Goal: Information Seeking & Learning: Learn about a topic

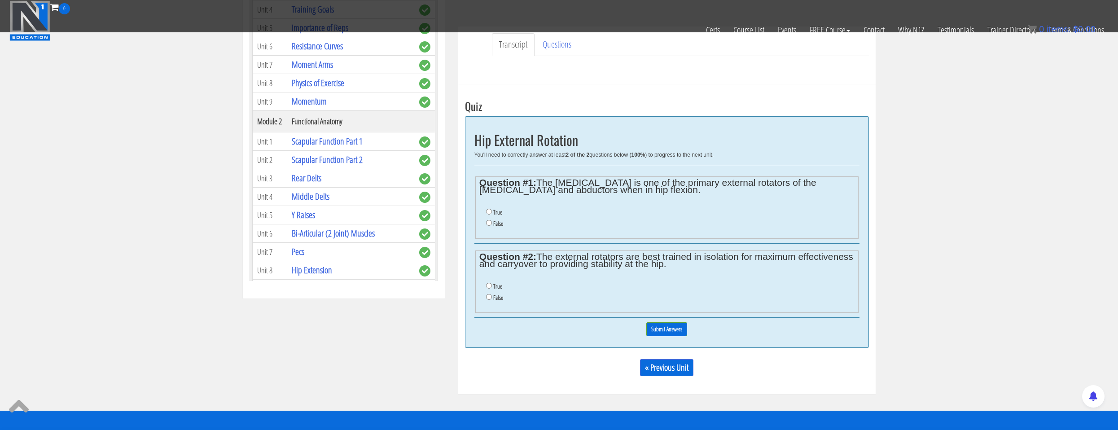
scroll to position [314, 0]
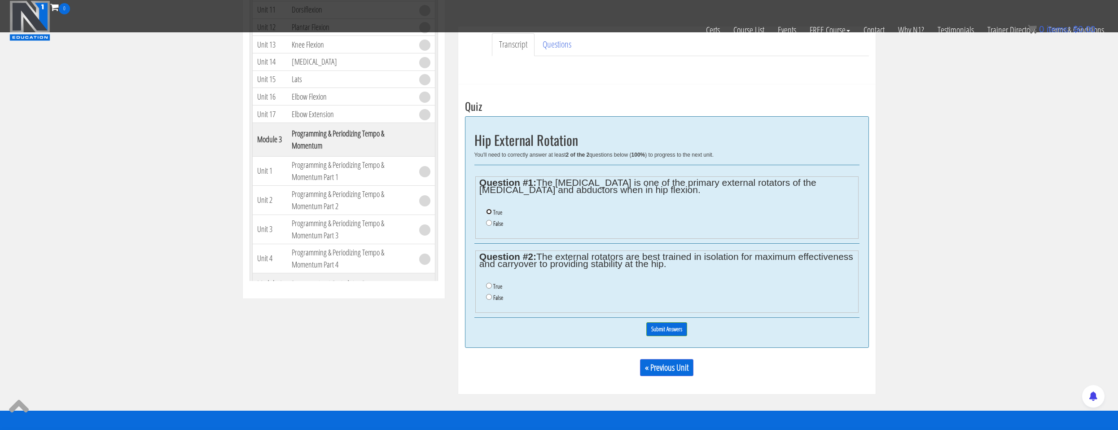
click at [490, 211] on input "True" at bounding box center [489, 212] width 6 height 6
radio input "true"
click at [491, 289] on li "True" at bounding box center [670, 286] width 368 height 11
click at [494, 286] on label "True" at bounding box center [497, 286] width 9 height 7
click at [492, 286] on input "True" at bounding box center [489, 286] width 6 height 6
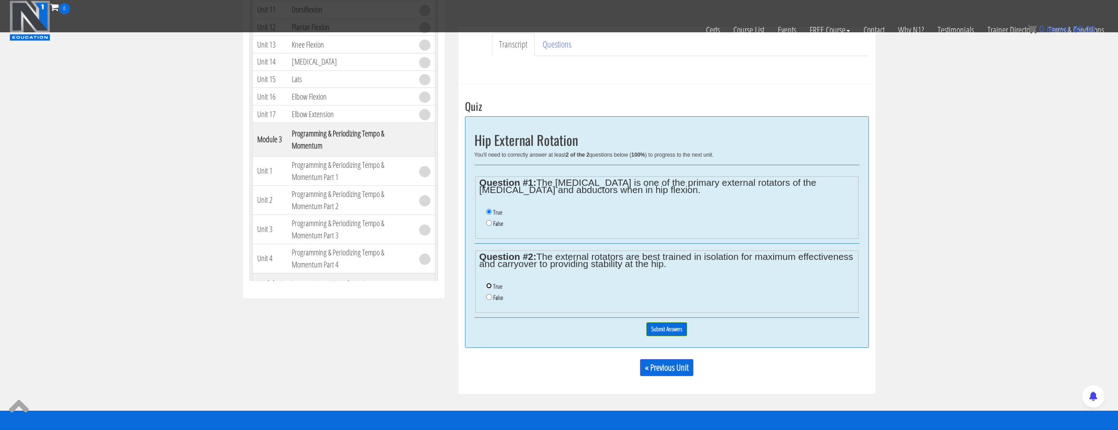
radio input "true"
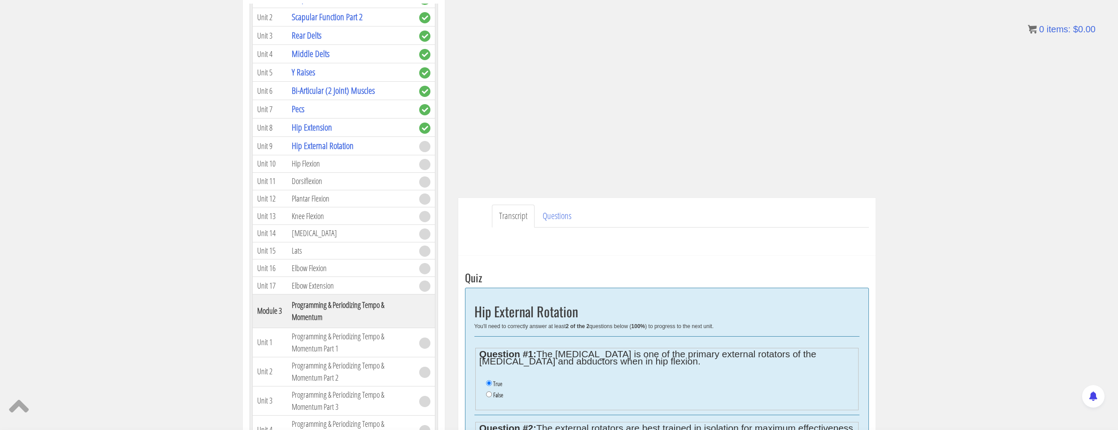
scroll to position [188, 0]
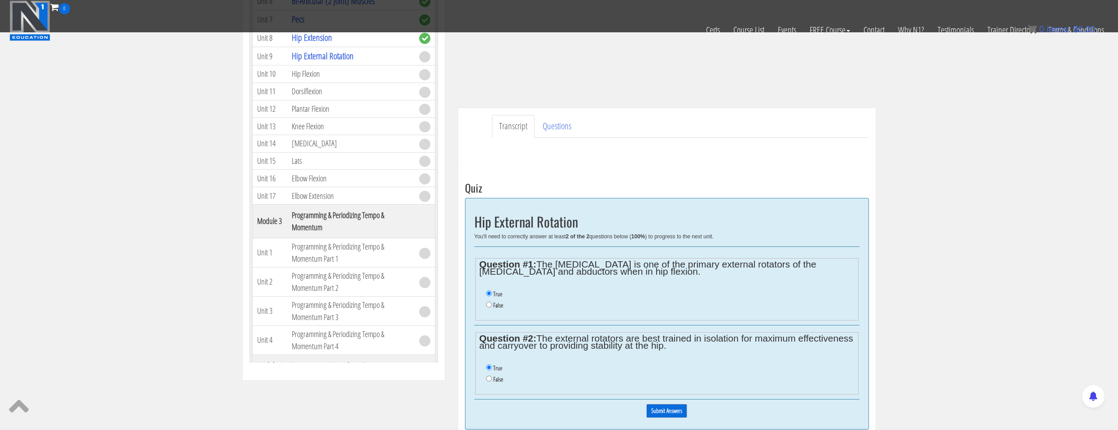
click at [680, 409] on input "Submit Answers" at bounding box center [666, 411] width 41 height 14
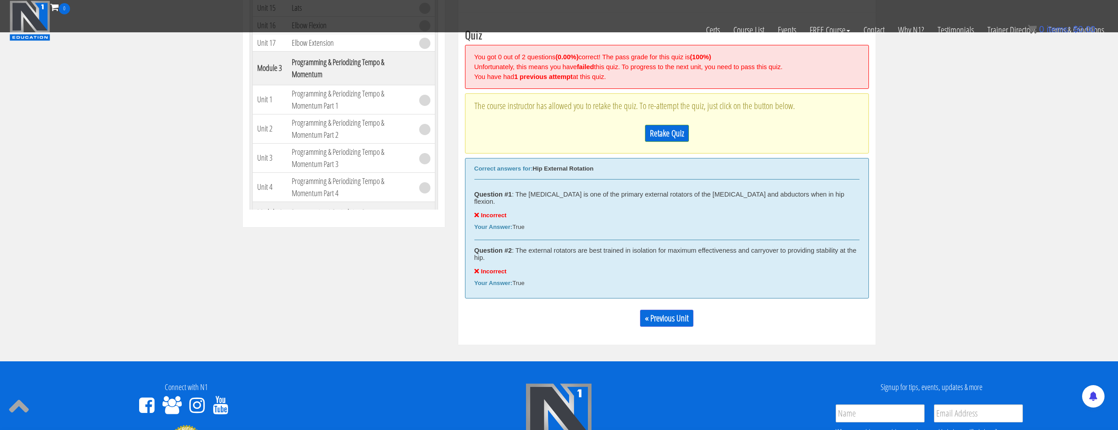
scroll to position [251, 0]
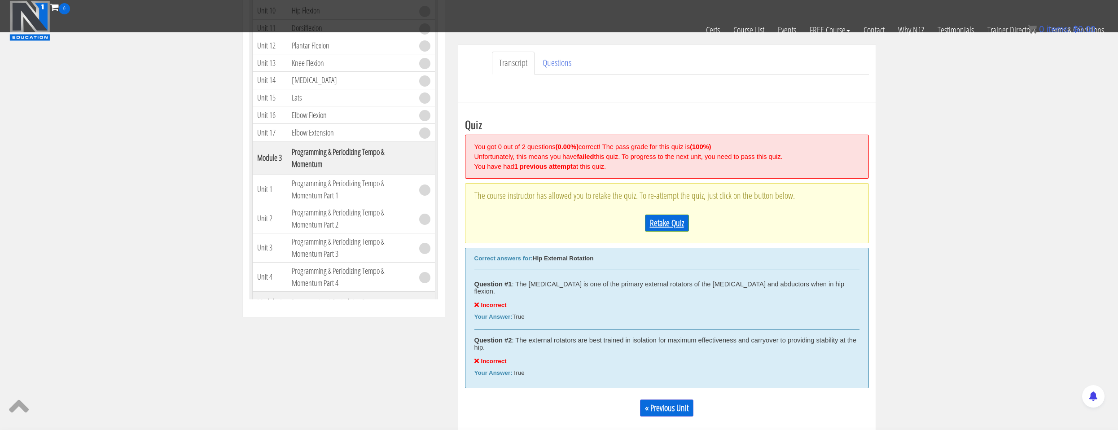
click at [659, 221] on link "Retake Quiz" at bounding box center [667, 223] width 44 height 17
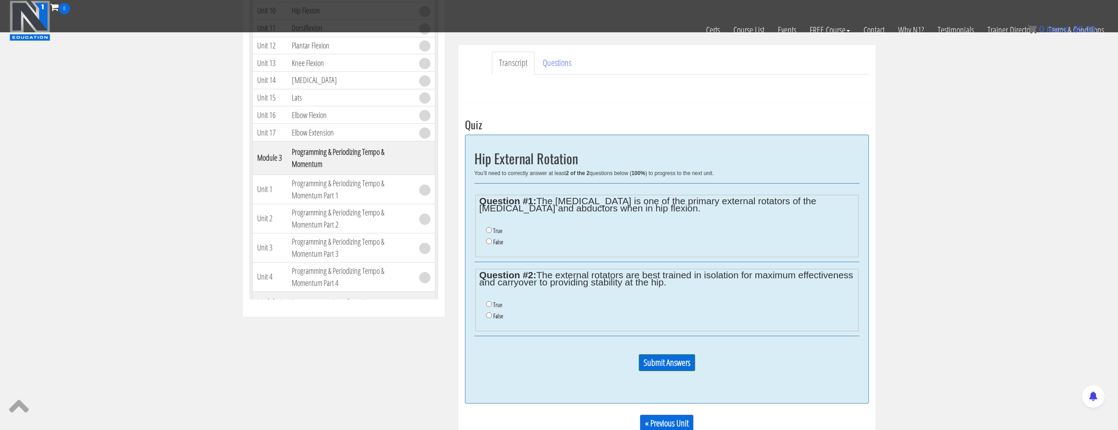
click at [498, 321] on li "False" at bounding box center [670, 316] width 368 height 11
drag, startPoint x: 497, startPoint y: 318, endPoint x: 499, endPoint y: 288, distance: 30.1
click at [496, 317] on label "False" at bounding box center [498, 315] width 10 height 7
click at [492, 317] on input "False" at bounding box center [489, 315] width 6 height 6
radio input "true"
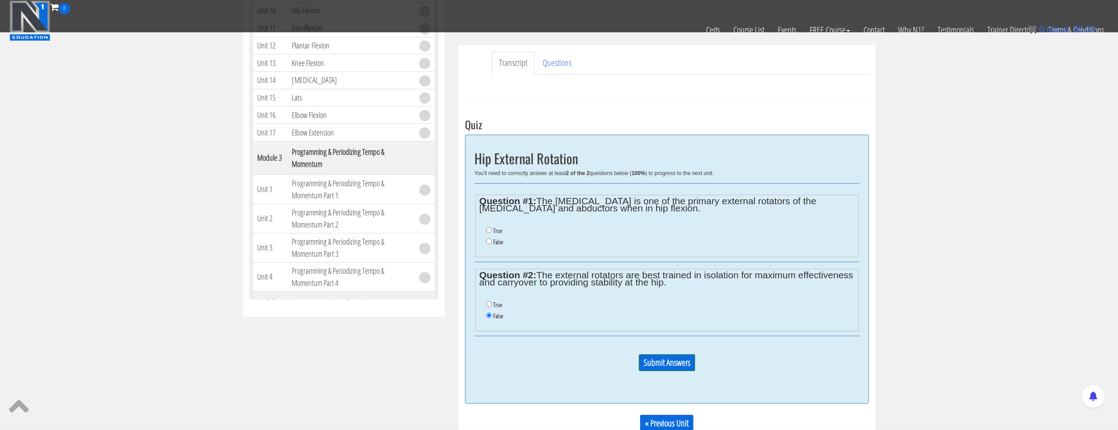
click at [497, 240] on label "False" at bounding box center [498, 241] width 10 height 7
click at [492, 240] on input "False" at bounding box center [489, 241] width 6 height 6
radio input "true"
click at [667, 363] on input "Submit Answers" at bounding box center [667, 362] width 57 height 17
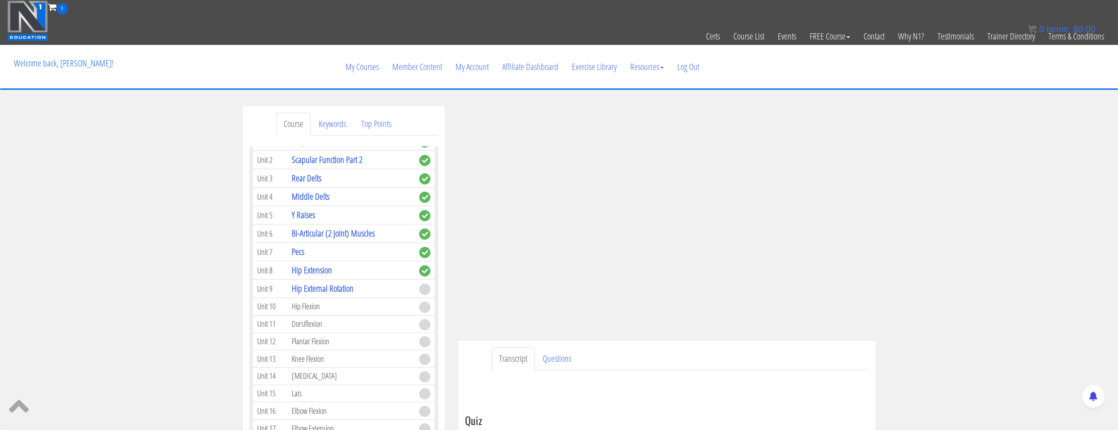
scroll to position [359, 0]
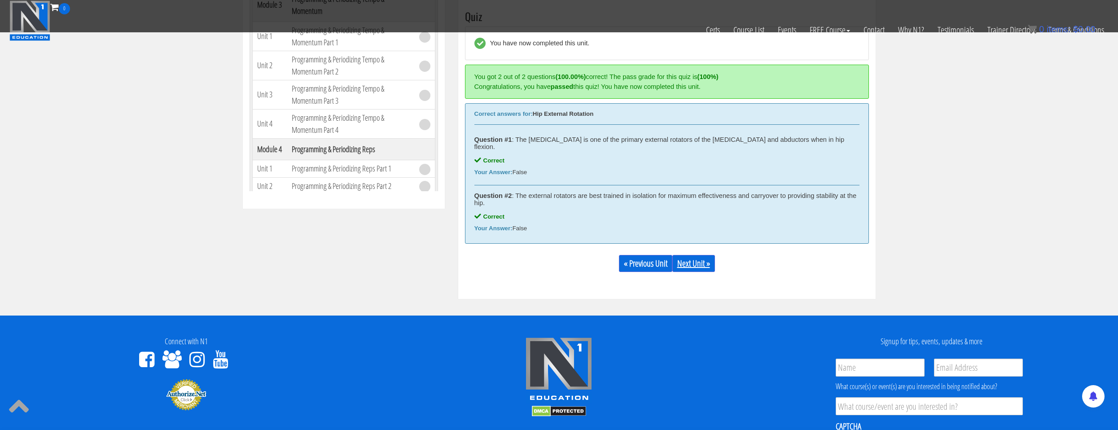
click at [684, 259] on link "Next Unit »" at bounding box center [693, 263] width 43 height 17
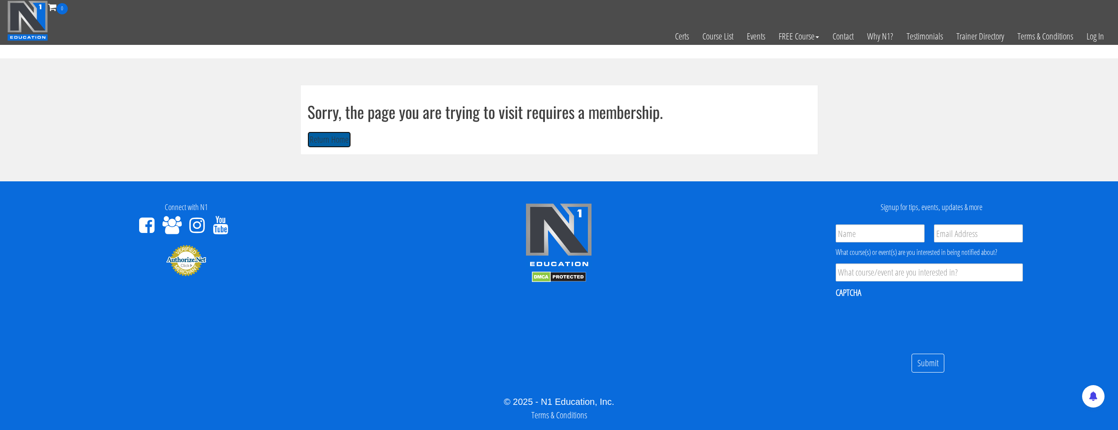
click at [335, 139] on button "Return Home" at bounding box center [330, 140] width 44 height 17
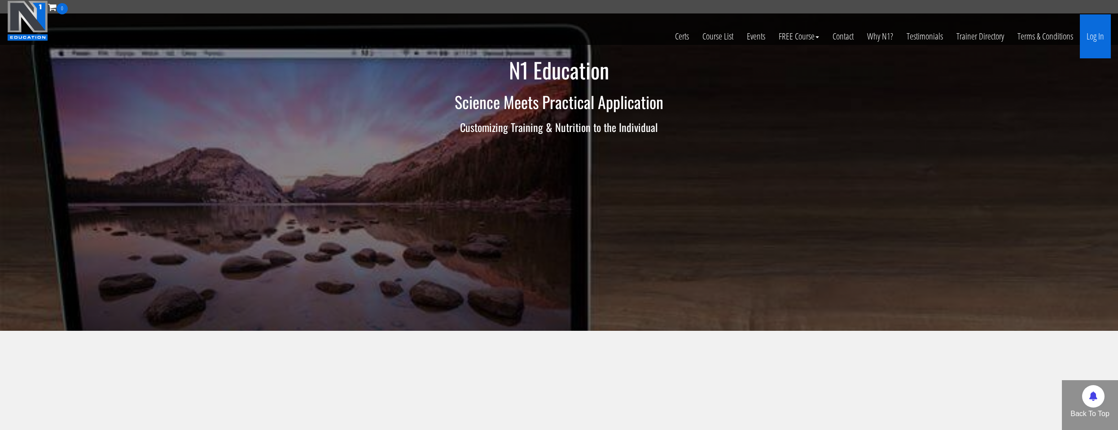
click at [1095, 34] on link "Log In" at bounding box center [1095, 36] width 31 height 44
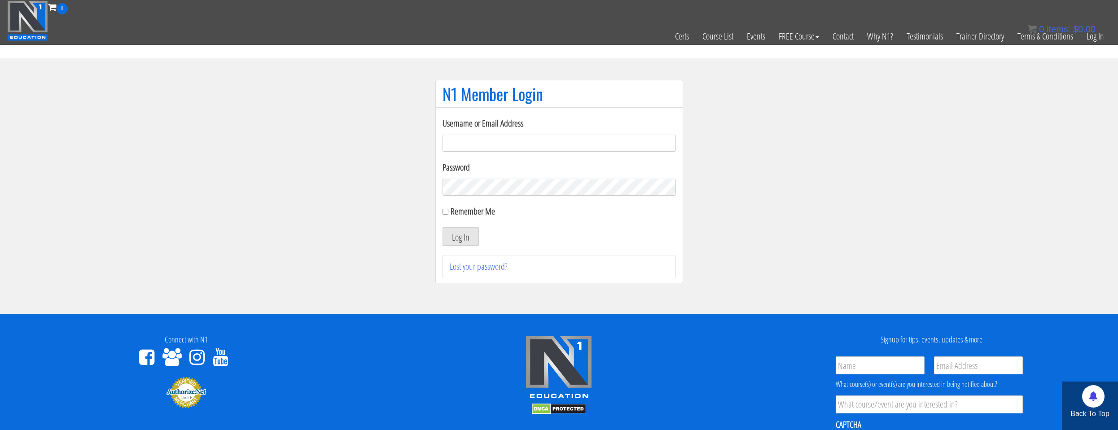
drag, startPoint x: 445, startPoint y: 150, endPoint x: 466, endPoint y: 159, distance: 22.5
click at [445, 150] on input "Username or Email Address" at bounding box center [559, 143] width 233 height 17
type input "[EMAIL_ADDRESS][DOMAIN_NAME]"
click at [471, 212] on label "Remember Me" at bounding box center [473, 211] width 44 height 12
click at [448, 212] on input "Remember Me" at bounding box center [446, 212] width 6 height 6
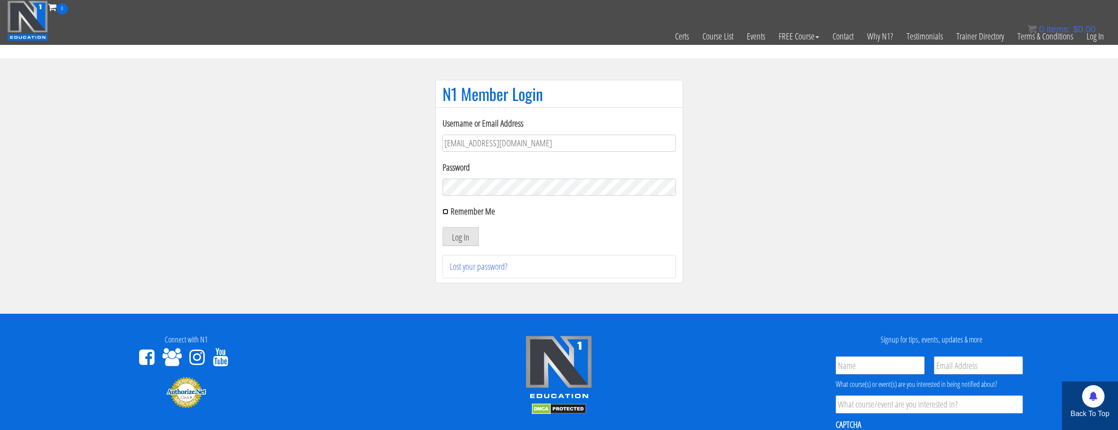
checkbox input "true"
click at [471, 228] on button "Log In" at bounding box center [461, 236] width 36 height 19
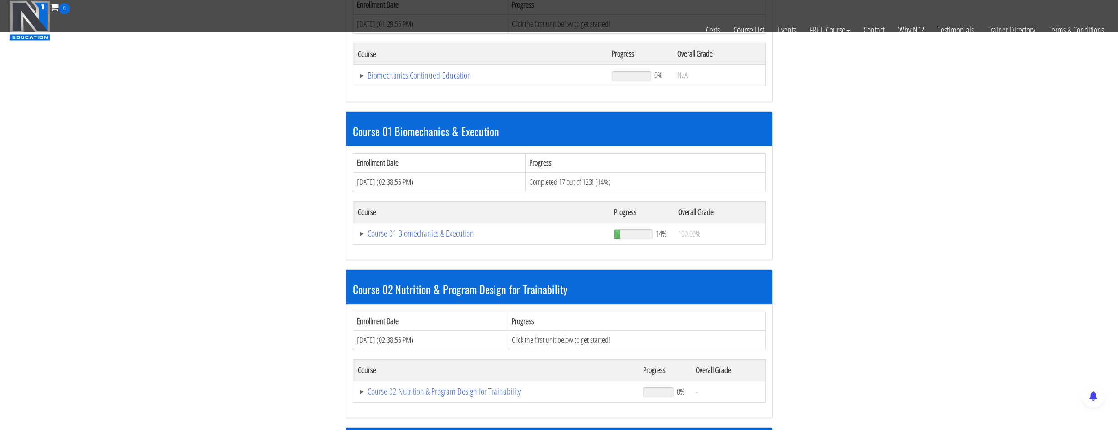
scroll to position [224, 0]
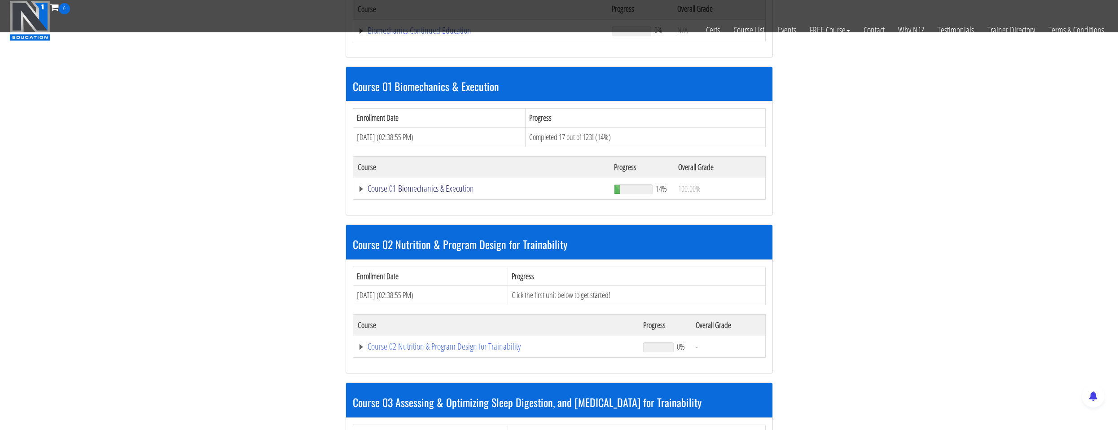
click at [464, 35] on link "Course 01 Biomechanics & Execution" at bounding box center [481, 30] width 246 height 9
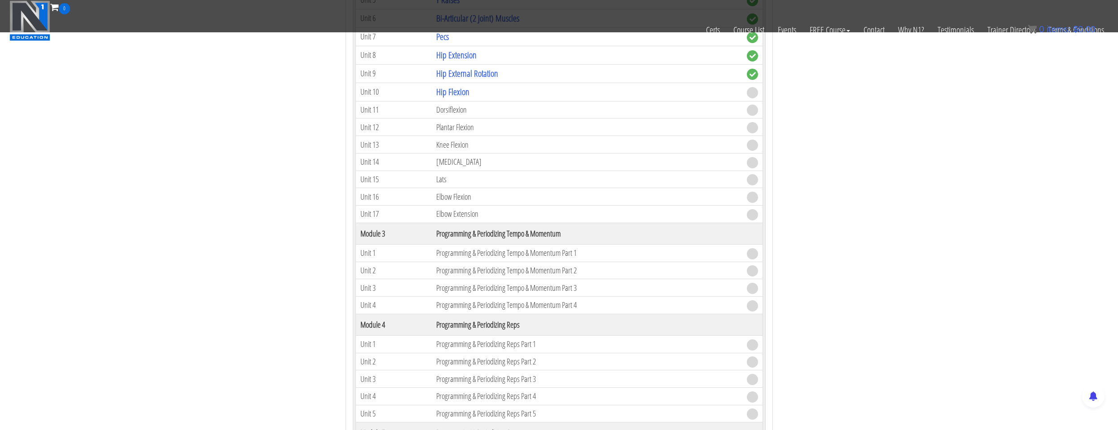
scroll to position [584, 0]
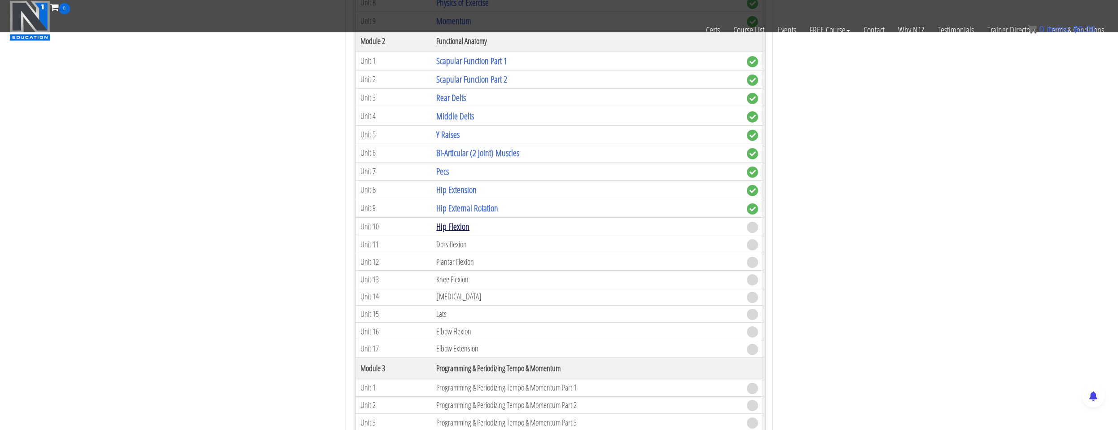
click at [457, 229] on link "Hip Flexion" at bounding box center [452, 226] width 33 height 12
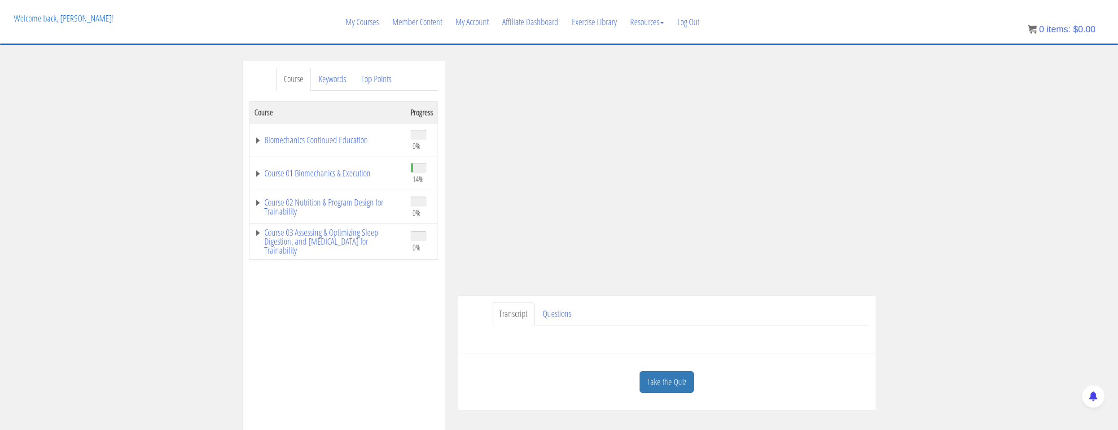
click at [335, 167] on td "Course 01 Biomechanics & Execution" at bounding box center [328, 174] width 157 height 34
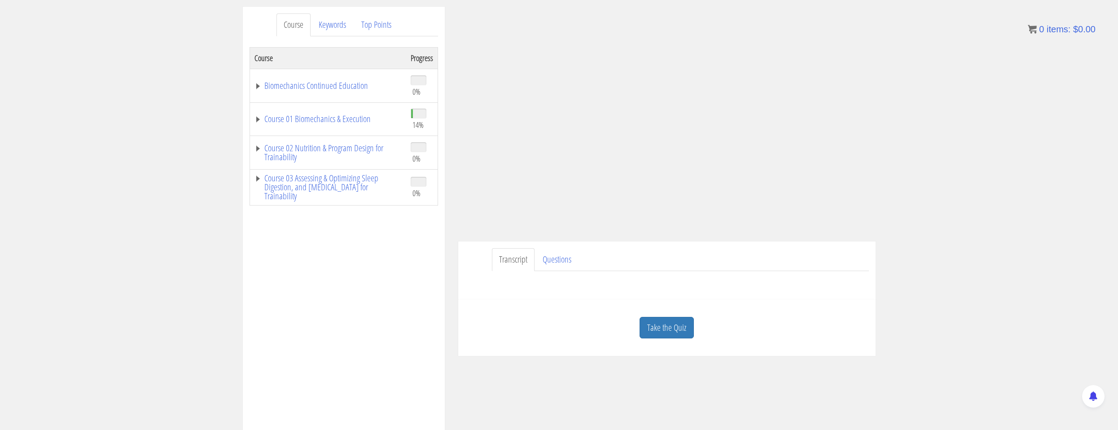
scroll to position [102, 0]
click at [334, 114] on link "Course 01 Biomechanics & Execution" at bounding box center [328, 116] width 147 height 9
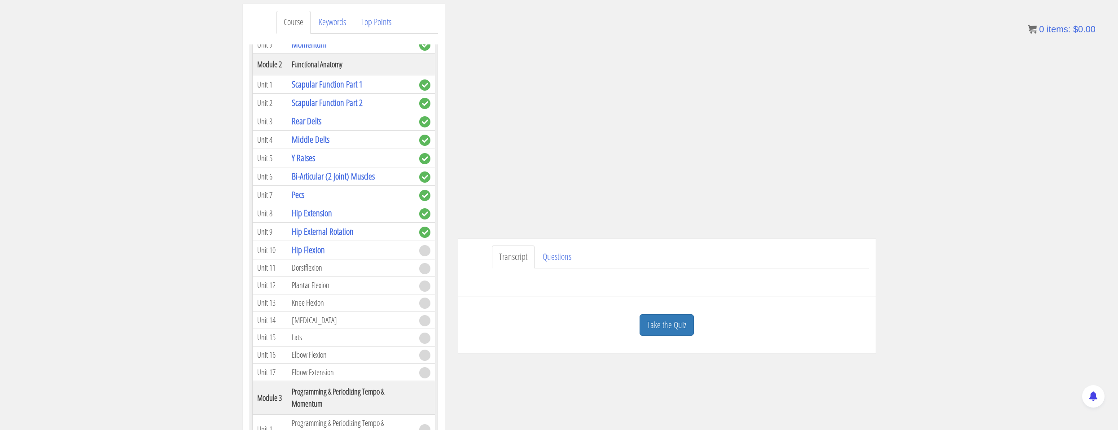
scroll to position [0, 0]
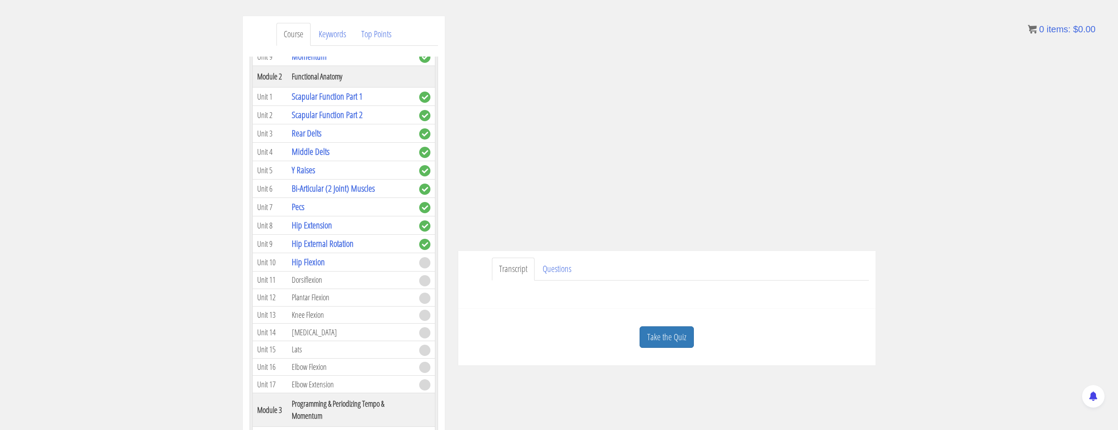
click at [675, 365] on div "Take the Quiz Quiz Hip Flexion You'll need to correctly answer at least 2 of th…" at bounding box center [666, 337] width 417 height 57
drag, startPoint x: 670, startPoint y: 333, endPoint x: 703, endPoint y: 303, distance: 43.5
click at [671, 332] on link "Take the Quiz" at bounding box center [667, 337] width 54 height 22
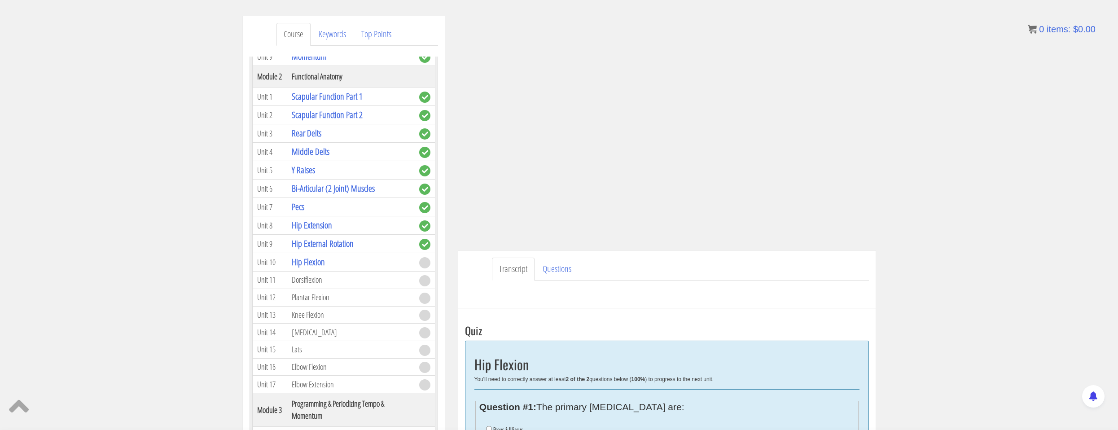
scroll to position [269, 0]
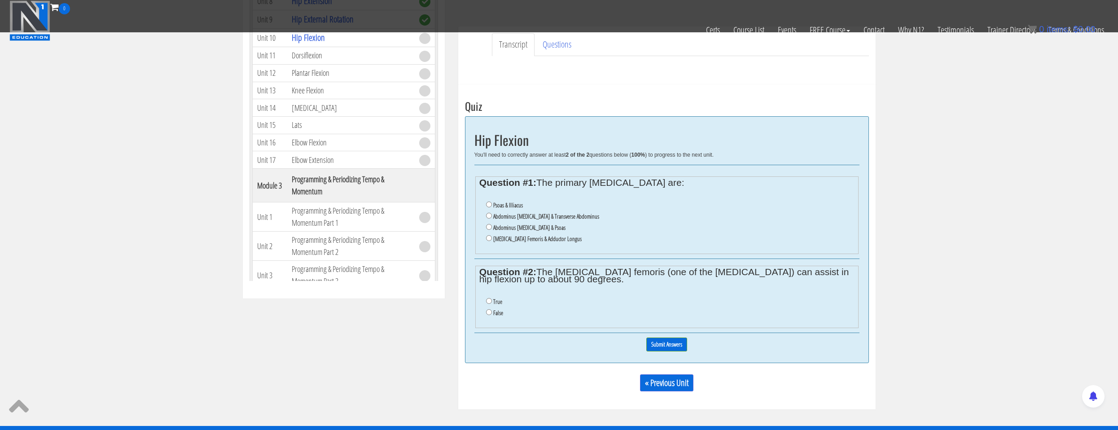
click at [499, 312] on label "False" at bounding box center [498, 312] width 10 height 7
click at [492, 312] on input "False" at bounding box center [489, 312] width 6 height 6
radio input "true"
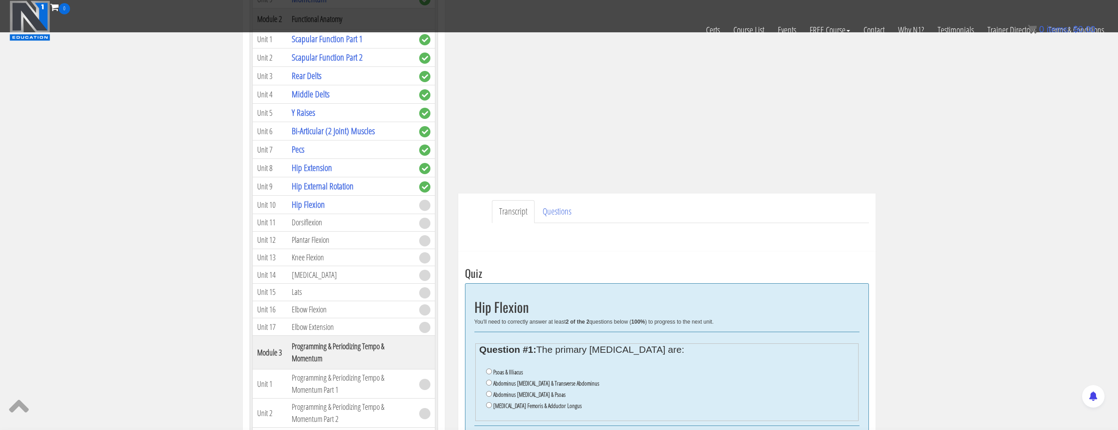
scroll to position [237, 0]
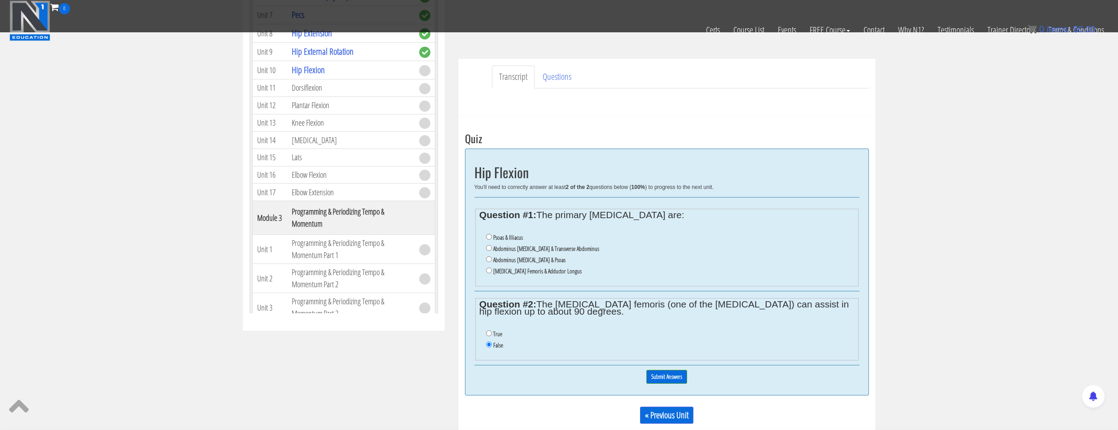
click at [507, 261] on label "Abdominus Rectus & Psoas" at bounding box center [529, 259] width 72 height 7
click at [492, 261] on input "Abdominus Rectus & Psoas" at bounding box center [489, 259] width 6 height 6
radio input "true"
click at [663, 377] on input "Submit Answers" at bounding box center [666, 377] width 41 height 14
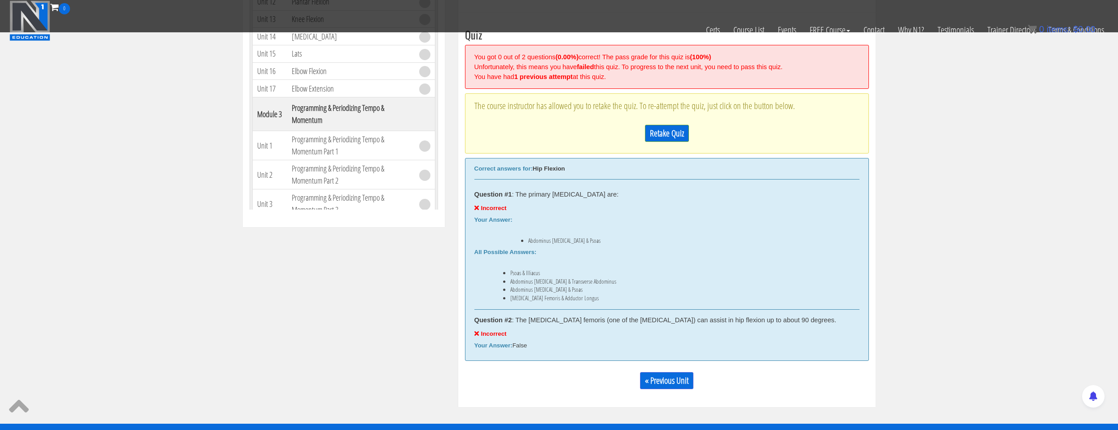
scroll to position [251, 0]
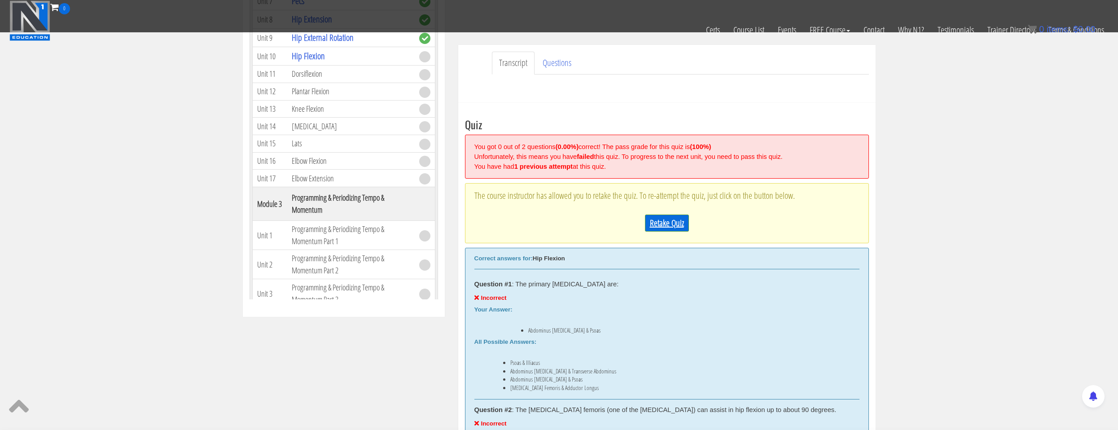
click at [668, 228] on link "Retake Quiz" at bounding box center [667, 223] width 44 height 17
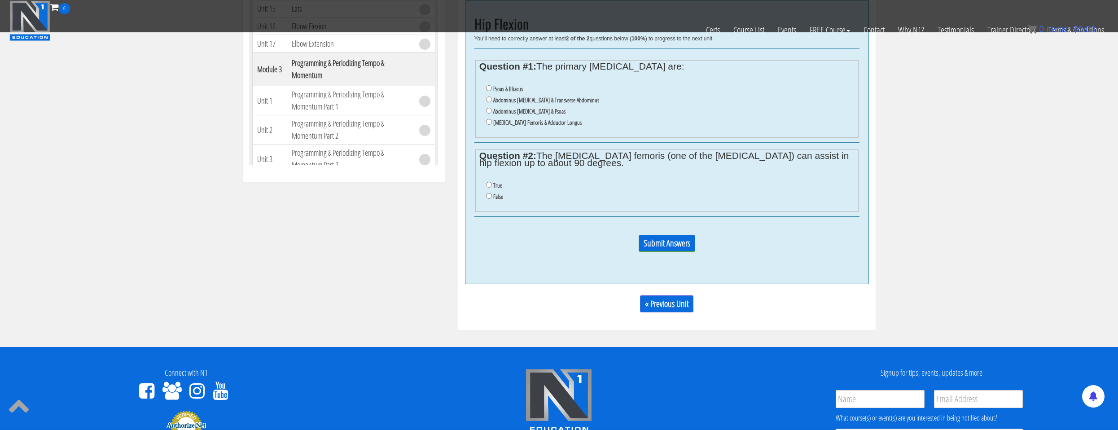
scroll to position [296, 0]
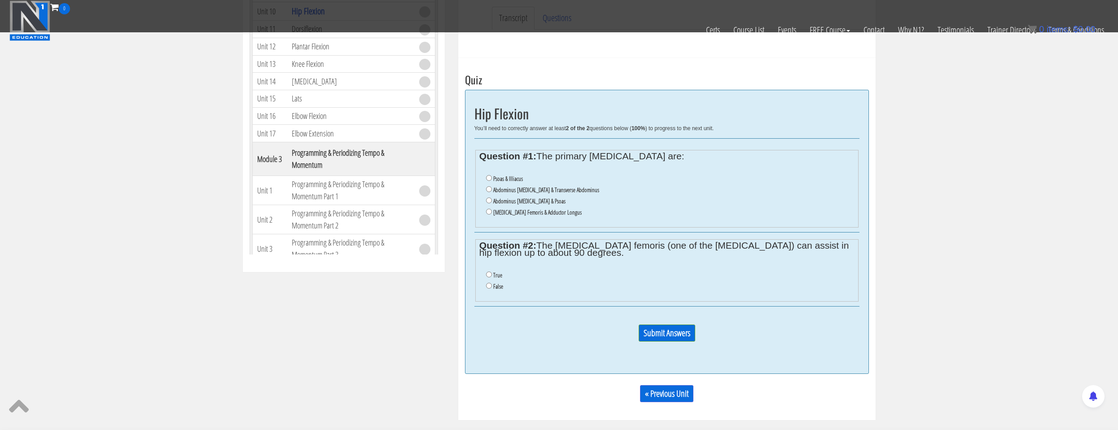
click at [492, 276] on li "True" at bounding box center [670, 275] width 368 height 11
click at [492, 273] on li "True" at bounding box center [670, 275] width 368 height 11
click at [490, 274] on input "True" at bounding box center [489, 275] width 6 height 6
radio input "true"
click at [498, 176] on label "Psoas & Illiacus" at bounding box center [508, 178] width 30 height 7
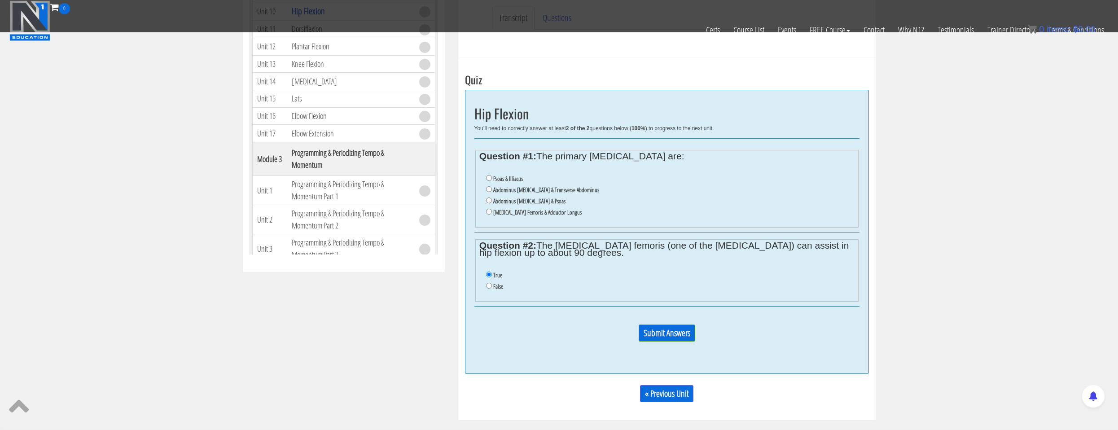
click at [492, 176] on input "Psoas & Illiacus" at bounding box center [489, 178] width 6 height 6
radio input "true"
click at [668, 326] on input "Submit Answers" at bounding box center [667, 333] width 57 height 17
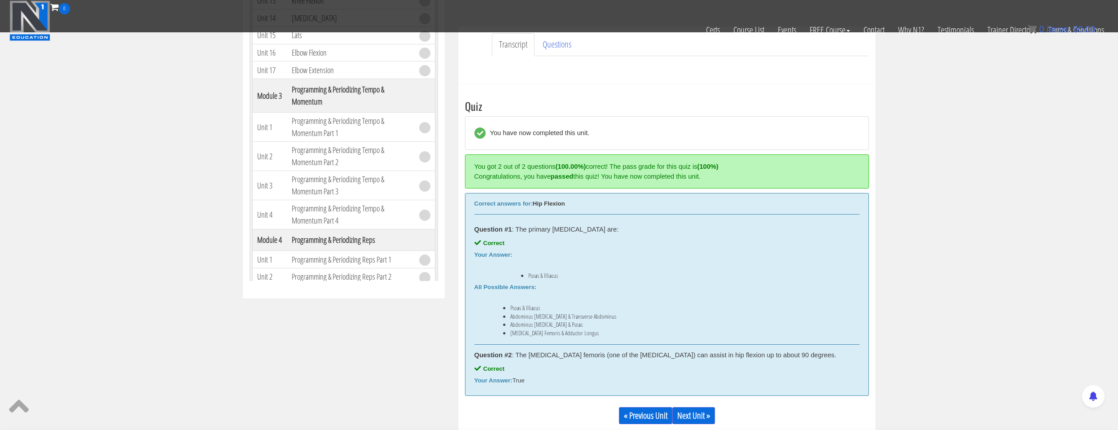
scroll to position [314, 0]
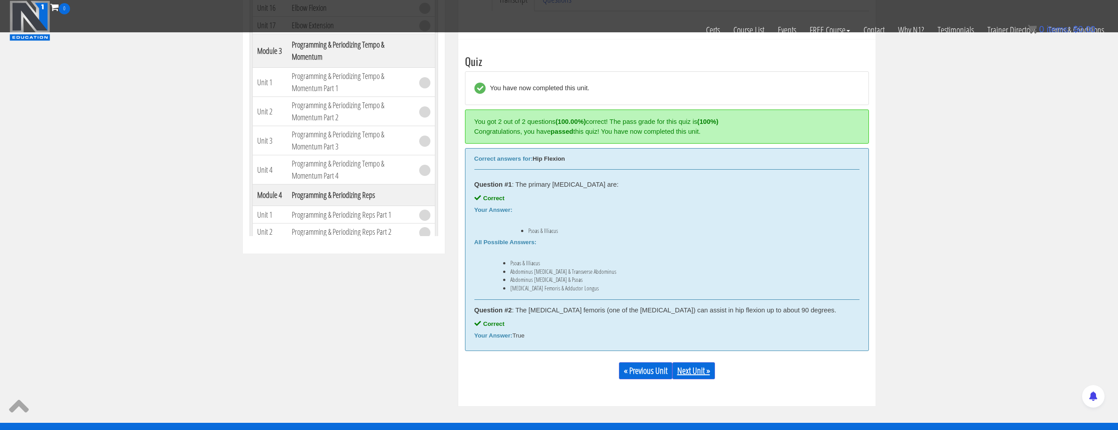
click at [687, 373] on link "Next Unit »" at bounding box center [693, 370] width 43 height 17
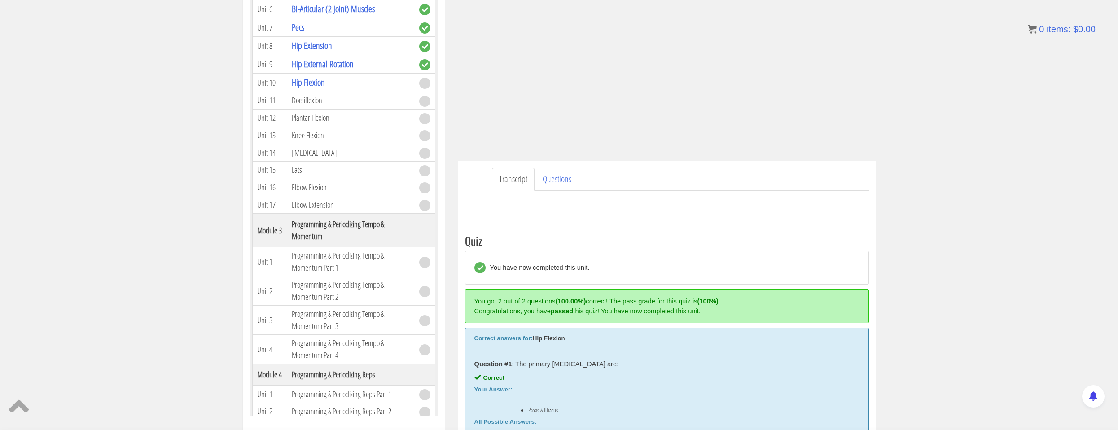
scroll to position [0, 0]
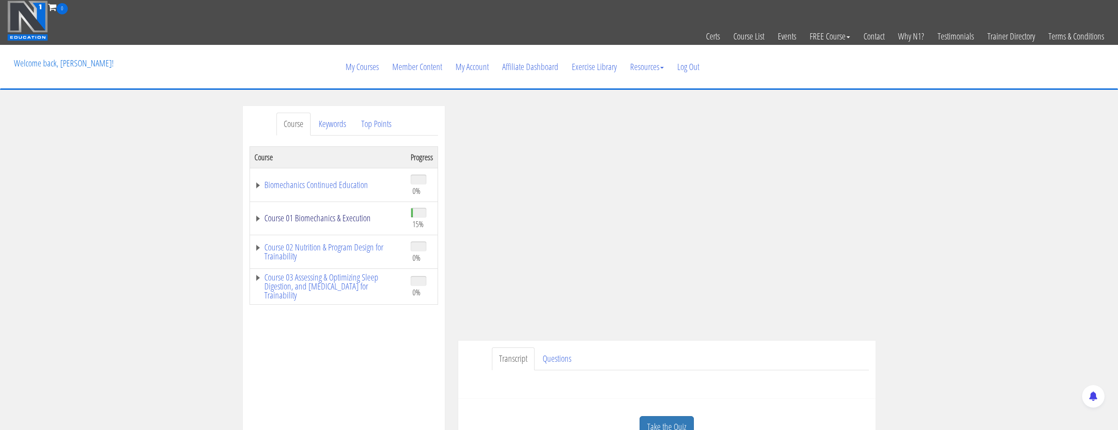
click at [326, 220] on link "Course 01 Biomechanics & Execution" at bounding box center [328, 218] width 147 height 9
